Goal: Information Seeking & Learning: Learn about a topic

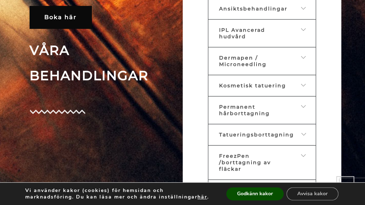
scroll to position [300, 0]
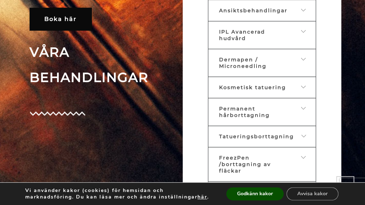
click at [249, 14] on span "Ansiktsbehandlingar" at bounding box center [253, 10] width 69 height 6
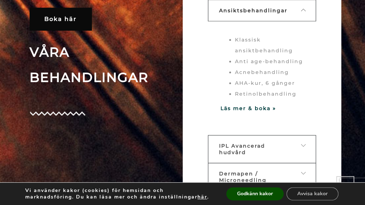
click at [259, 51] on li "Klassisk ansiktbehandling" at bounding box center [269, 45] width 69 height 22
click at [261, 50] on li "Klassisk ansiktbehandling" at bounding box center [269, 45] width 69 height 22
click at [274, 50] on li "Klassisk ansiktbehandling" at bounding box center [269, 45] width 69 height 22
click at [247, 107] on strong "Läs mer & boka »" at bounding box center [249, 108] width 56 height 6
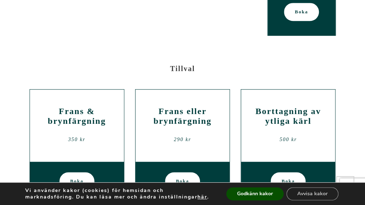
scroll to position [1296, 0]
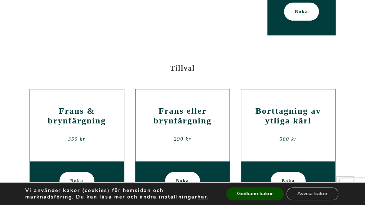
click at [302, 134] on div "500 kr" at bounding box center [288, 139] width 83 height 11
click at [297, 103] on div "Borttagning av ytliga [PERSON_NAME] 500 kr" at bounding box center [288, 124] width 83 height 43
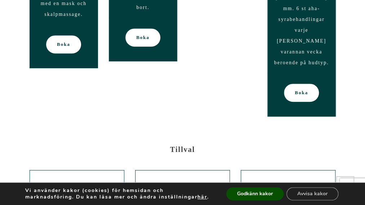
scroll to position [1211, 0]
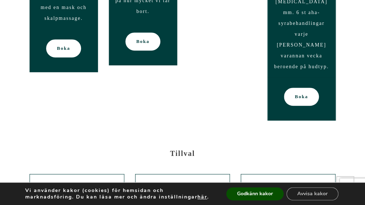
click at [288, 191] on h2 "Borttagning av ytliga kärl" at bounding box center [288, 200] width 83 height 19
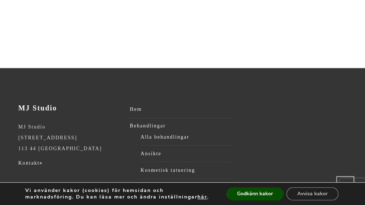
scroll to position [1518, 0]
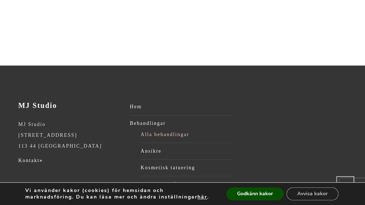
click at [157, 129] on link "Alla behandlingar" at bounding box center [187, 134] width 92 height 11
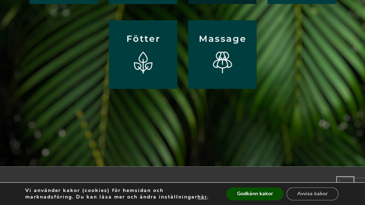
scroll to position [181, 0]
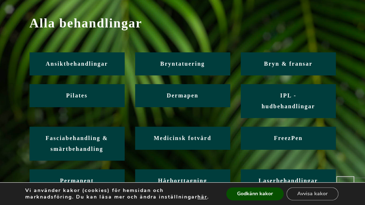
scroll to position [63, 0]
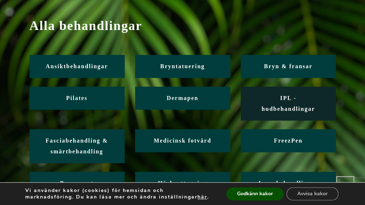
click at [275, 95] on span "IPL - hudbehandlingar" at bounding box center [288, 103] width 53 height 17
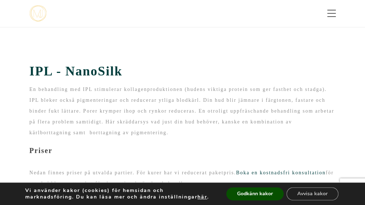
click at [0, 0] on link "Blogg" at bounding box center [0, 0] width 0 height 0
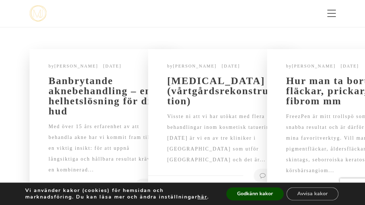
click at [0, 0] on link "Onlineshop" at bounding box center [0, 0] width 0 height 0
